Goal: Task Accomplishment & Management: Use online tool/utility

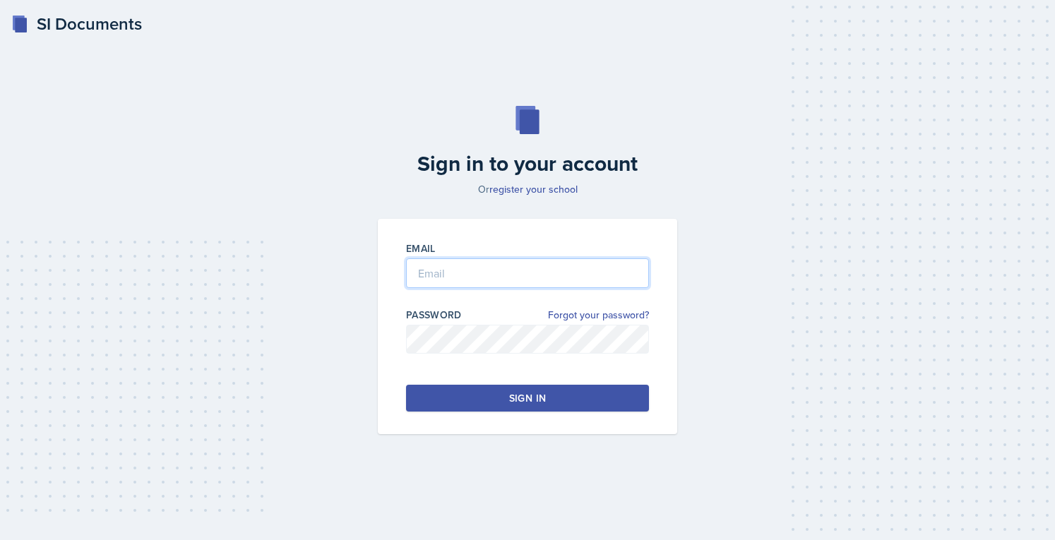
click at [463, 262] on input "email" at bounding box center [527, 273] width 243 height 30
type input "[EMAIL_ADDRESS][DOMAIN_NAME]"
click at [593, 309] on link "Forgot your password?" at bounding box center [598, 315] width 101 height 15
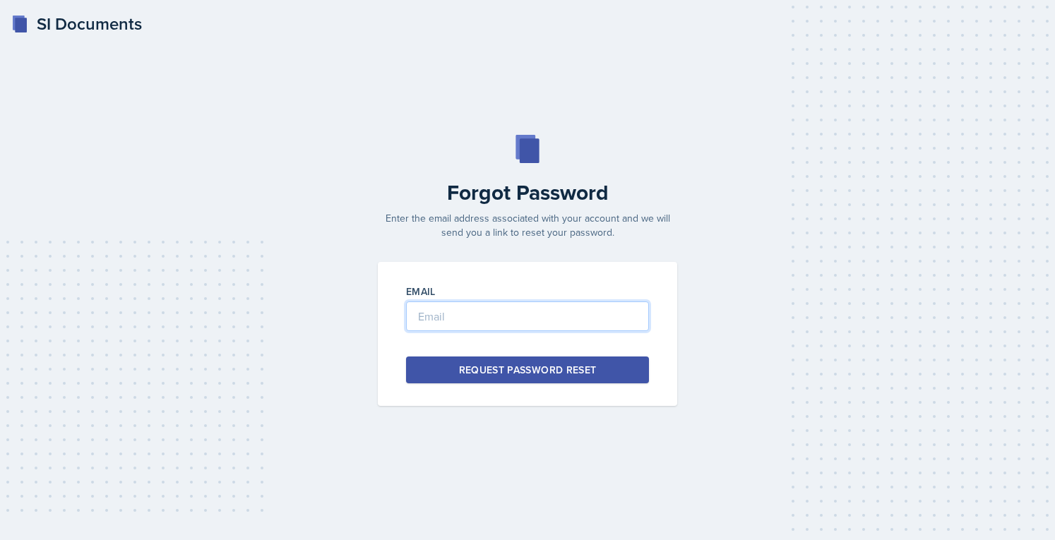
click at [562, 316] on input "email" at bounding box center [527, 317] width 243 height 30
type input "[EMAIL_ADDRESS][DOMAIN_NAME]"
click at [484, 378] on button "Request Password Reset" at bounding box center [527, 370] width 243 height 27
click at [514, 371] on div "Request Password Reset" at bounding box center [528, 370] width 138 height 14
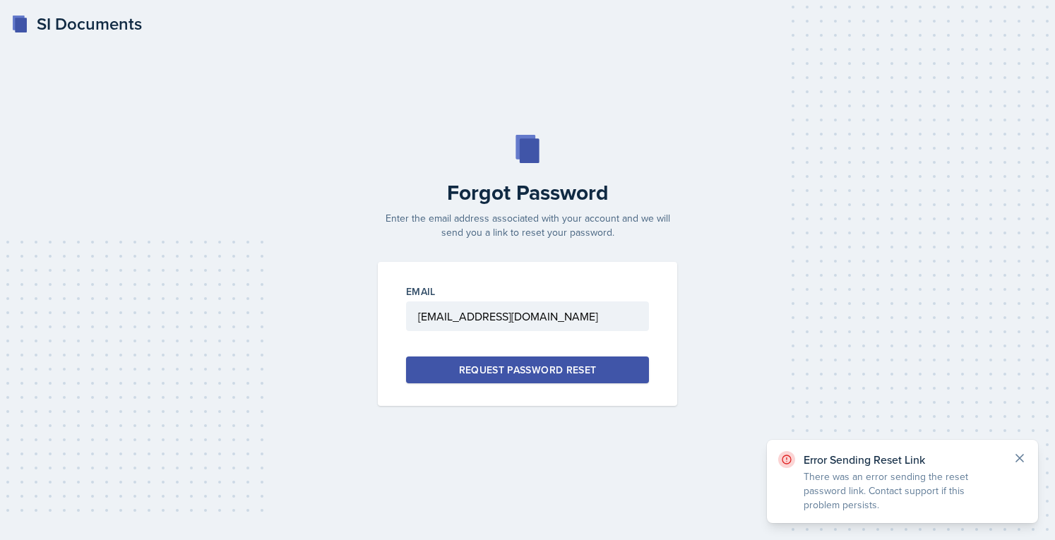
click at [1020, 456] on icon at bounding box center [1020, 458] width 14 height 14
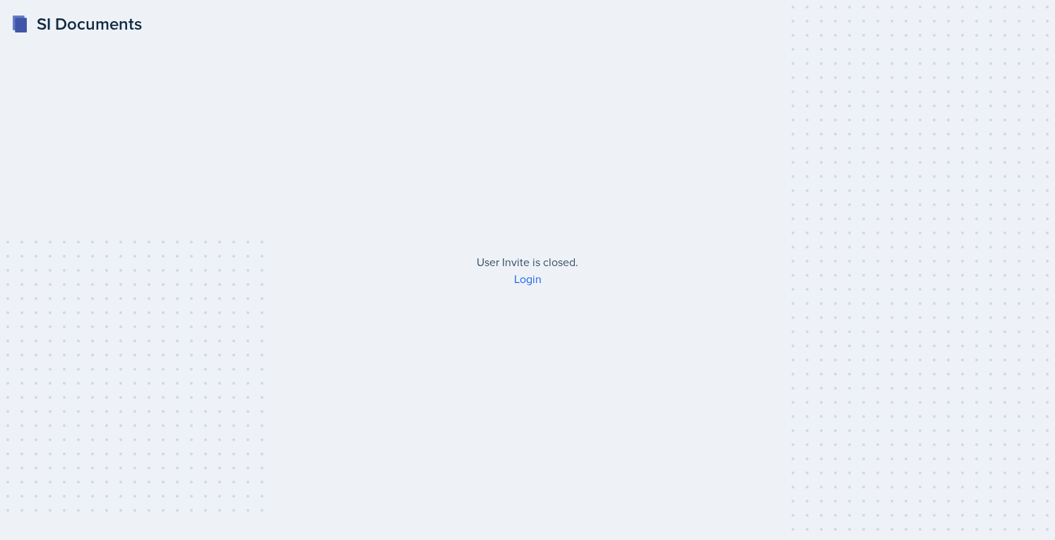
click at [520, 289] on div "SI Documents User Invite is closed. Login" at bounding box center [527, 270] width 1055 height 540
click at [520, 268] on div "User Invite is closed. Login" at bounding box center [528, 271] width 362 height 34
click at [523, 278] on link "Login" at bounding box center [528, 279] width 28 height 16
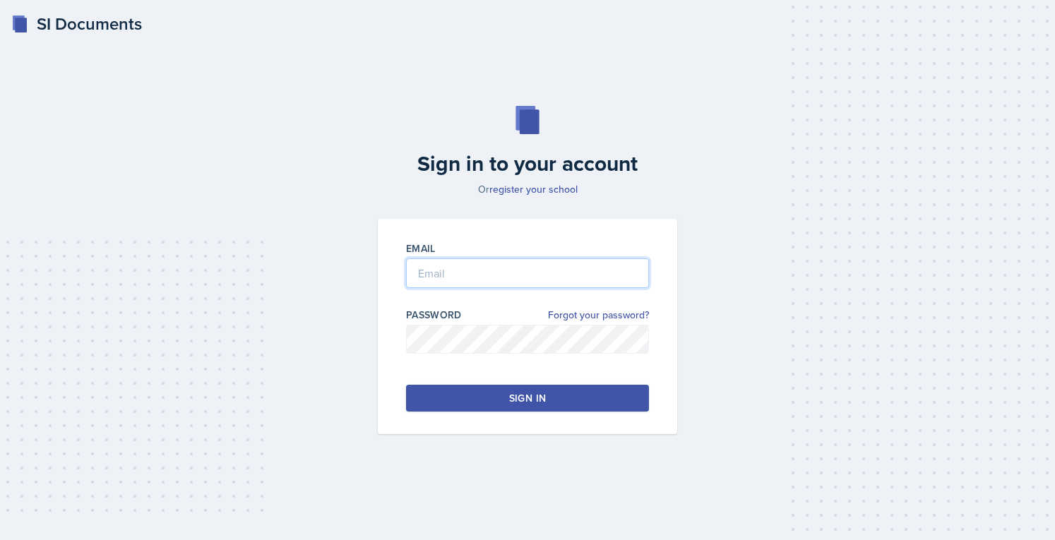
click at [523, 278] on input "email" at bounding box center [527, 273] width 243 height 30
type input "[EMAIL_ADDRESS][DOMAIN_NAME]"
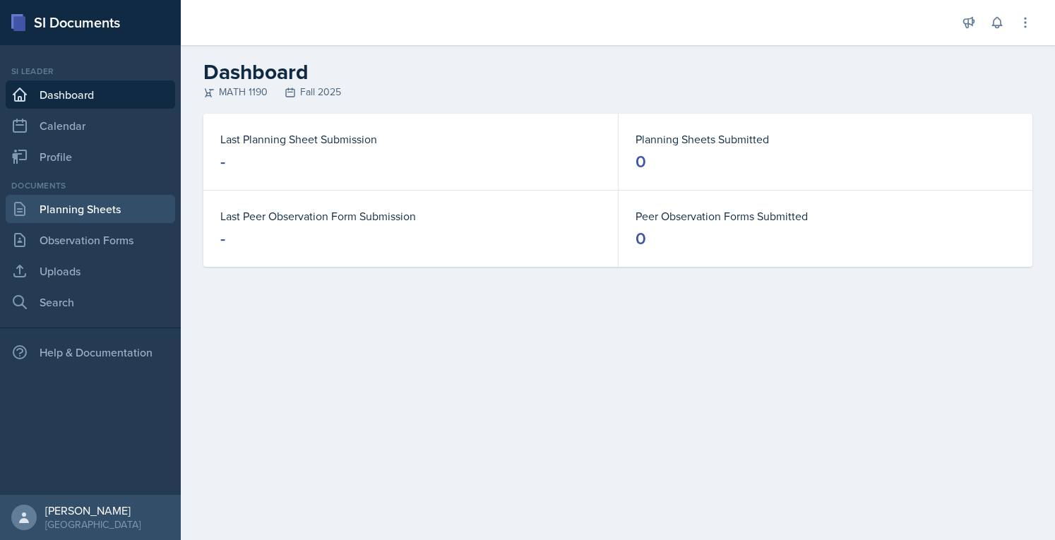
click at [120, 215] on link "Planning Sheets" at bounding box center [90, 209] width 169 height 28
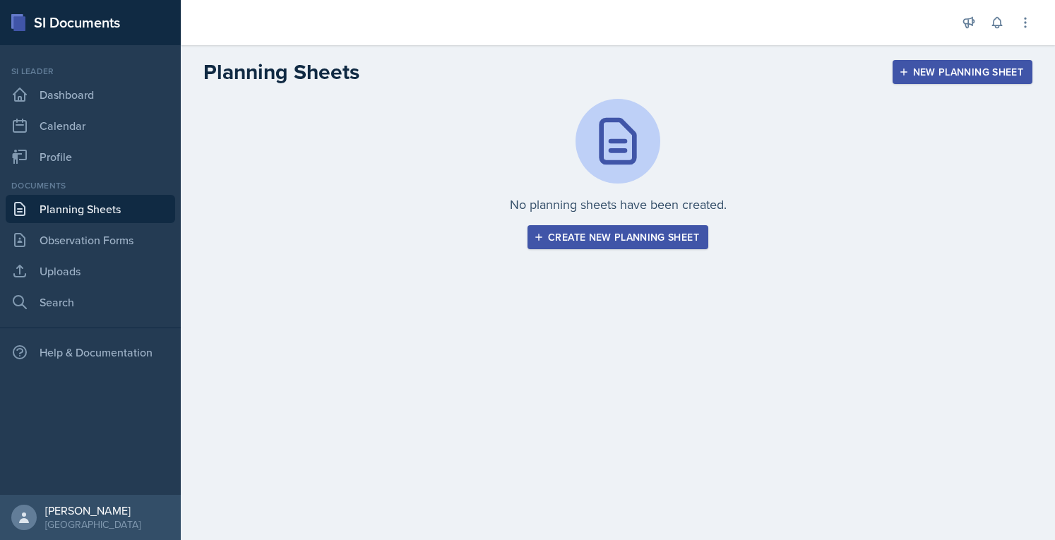
click at [556, 243] on div "Create new planning sheet" at bounding box center [618, 237] width 162 height 11
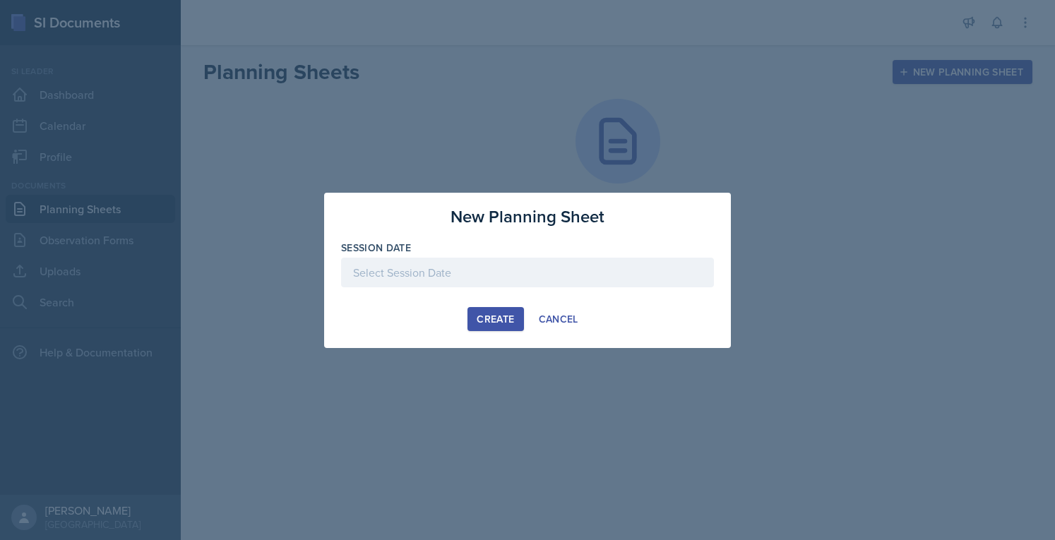
click at [484, 273] on div at bounding box center [527, 273] width 373 height 30
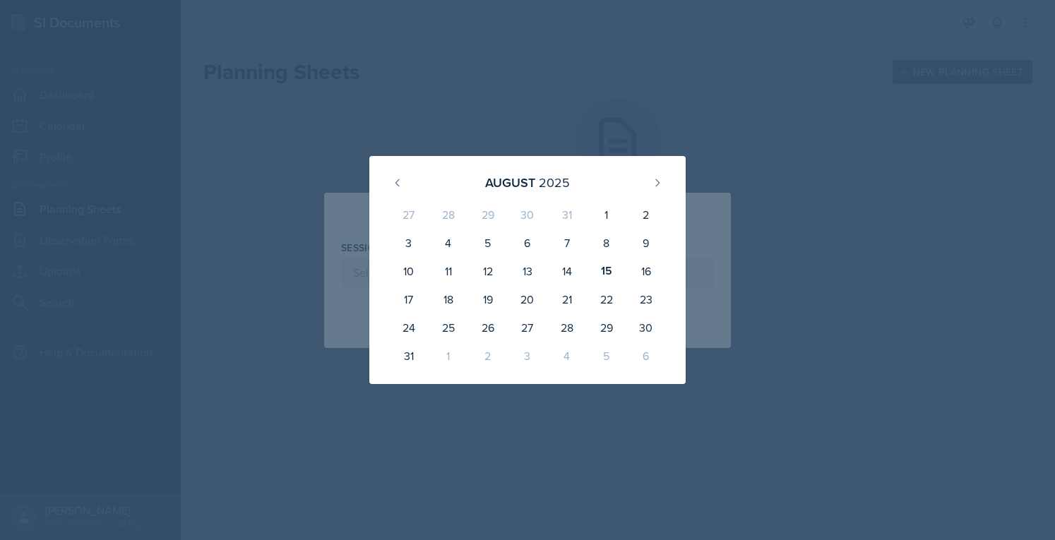
click at [794, 88] on div at bounding box center [527, 270] width 1055 height 540
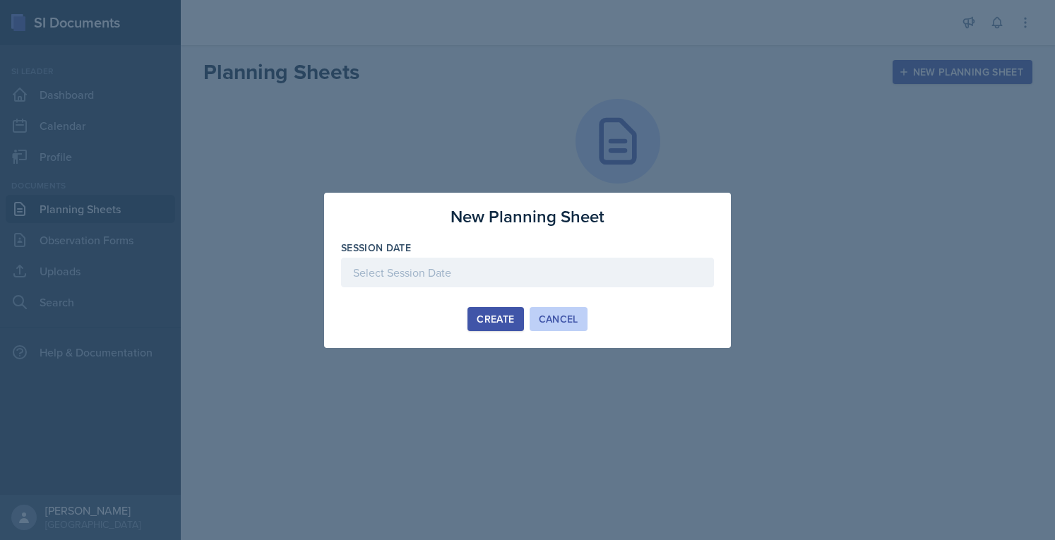
click at [573, 326] on button "Cancel" at bounding box center [559, 319] width 58 height 24
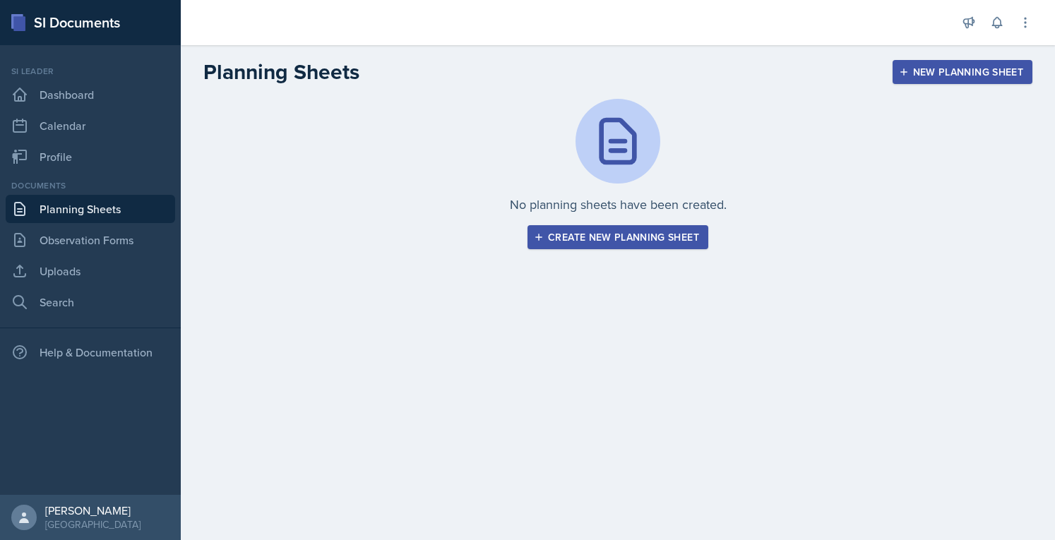
click at [672, 235] on div "Create new planning sheet" at bounding box center [618, 237] width 162 height 11
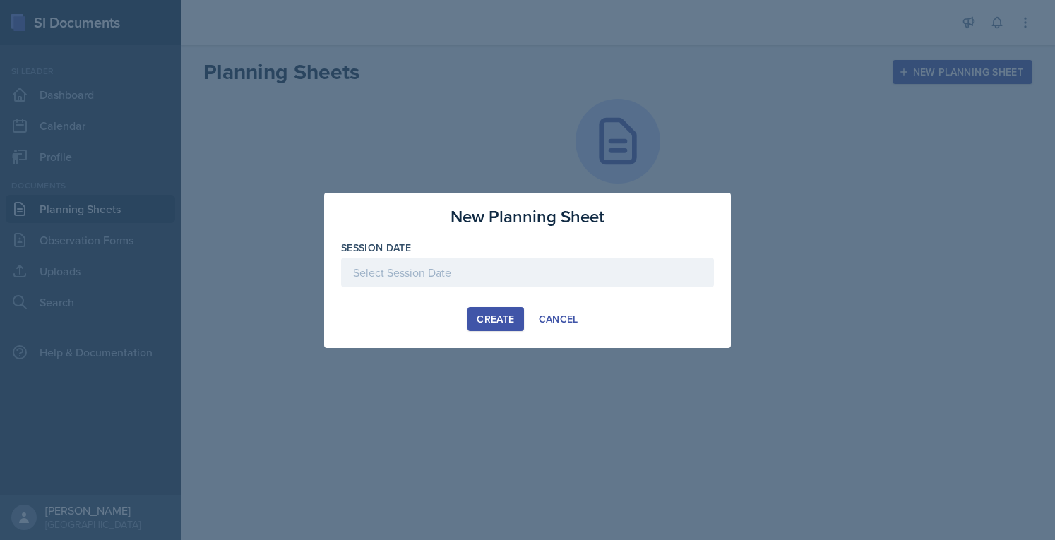
click at [539, 285] on div at bounding box center [527, 273] width 373 height 30
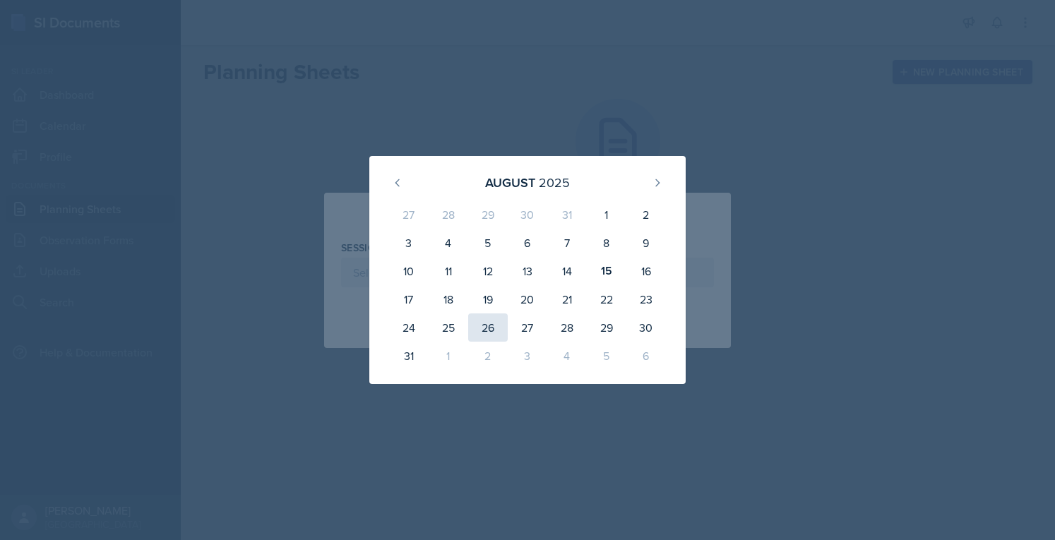
click at [482, 328] on div "26" at bounding box center [488, 328] width 40 height 28
type input "[DATE]"
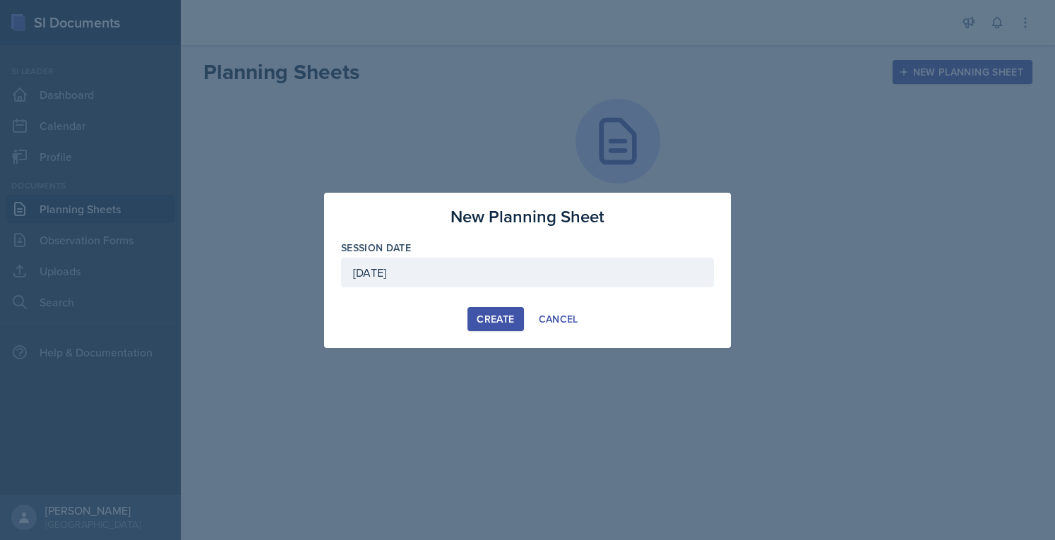
click at [501, 327] on button "Create" at bounding box center [495, 319] width 56 height 24
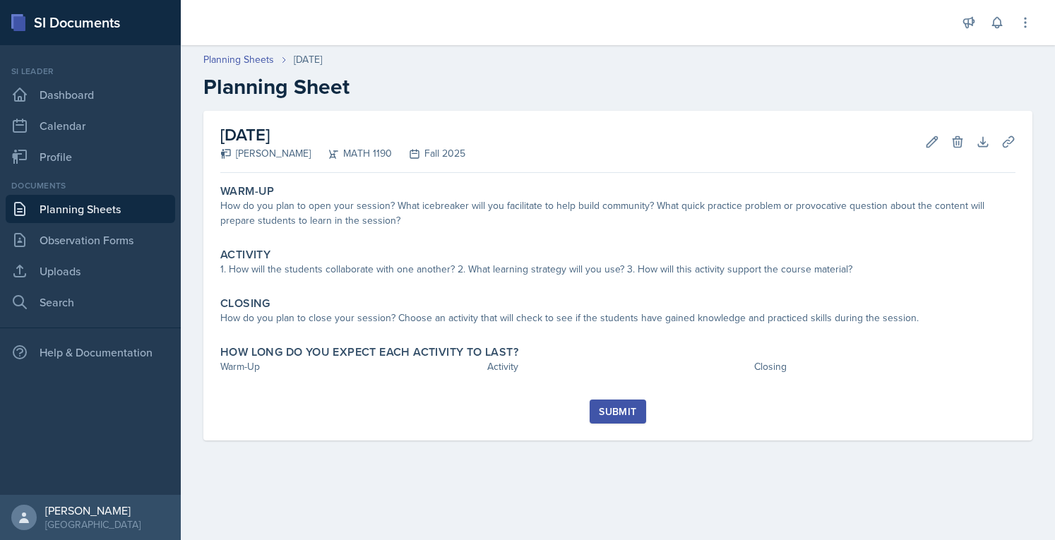
click at [356, 433] on div "Submit" at bounding box center [617, 420] width 795 height 41
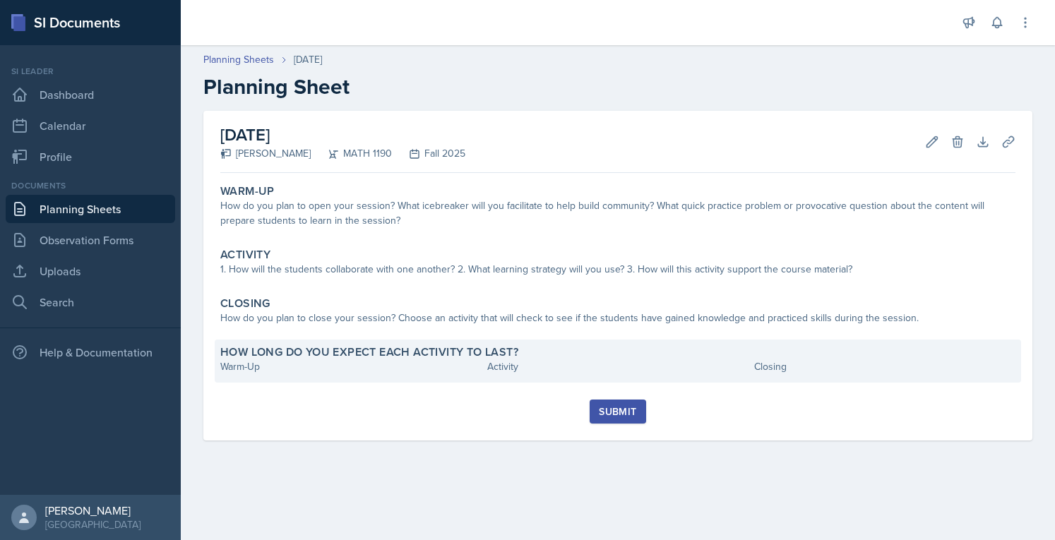
drag, startPoint x: 556, startPoint y: 221, endPoint x: 568, endPoint y: 369, distance: 148.8
click at [568, 369] on div "Warm-Up How do you plan to open your session? What icebreaker will you facilita…" at bounding box center [617, 289] width 795 height 221
click at [568, 369] on div "Activity" at bounding box center [617, 366] width 261 height 15
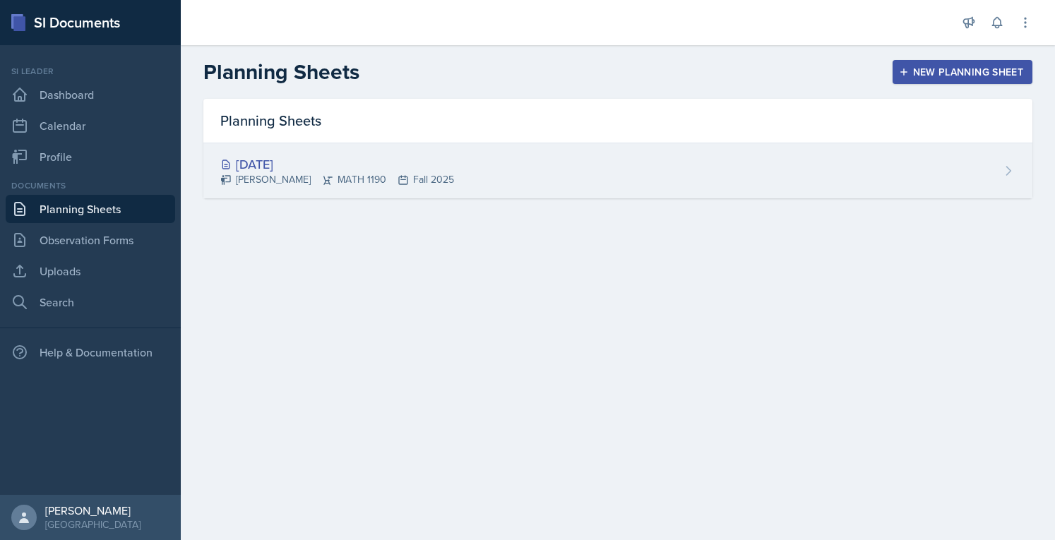
click at [277, 179] on div "[PERSON_NAME] MATH 1190 Fall 2025" at bounding box center [337, 179] width 234 height 15
